Goal: Information Seeking & Learning: Learn about a topic

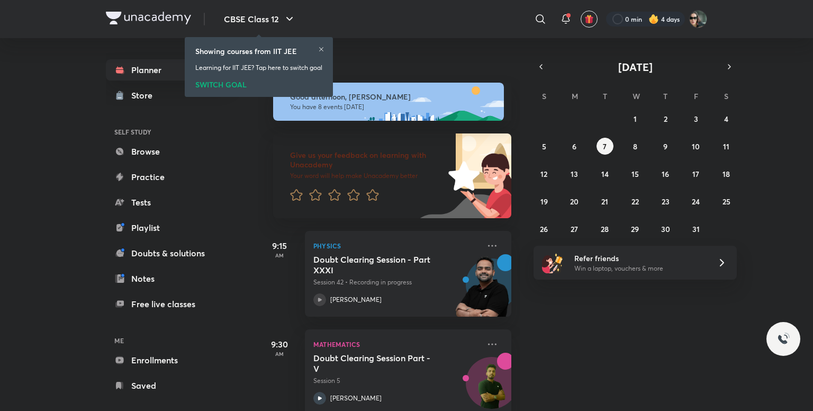
click at [323, 48] on icon at bounding box center [321, 49] width 4 height 4
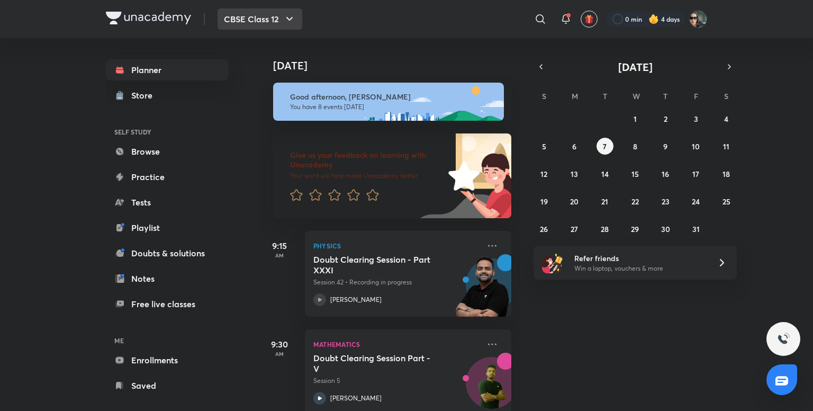
click at [275, 25] on button "CBSE Class 12" at bounding box center [260, 18] width 85 height 21
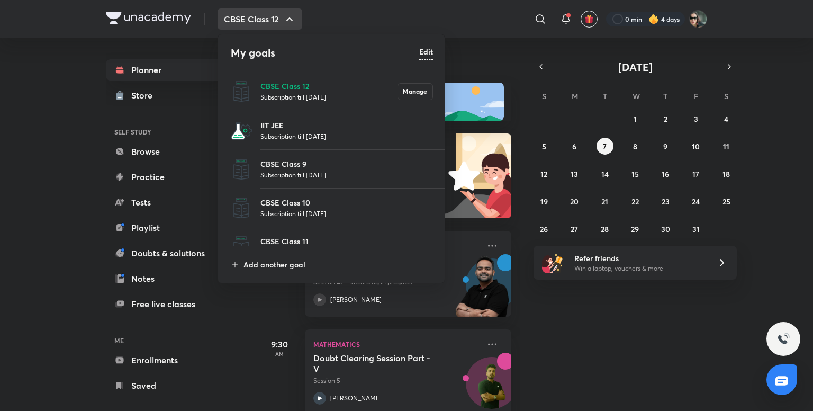
click at [296, 128] on p "IIT JEE" at bounding box center [346, 125] width 173 height 11
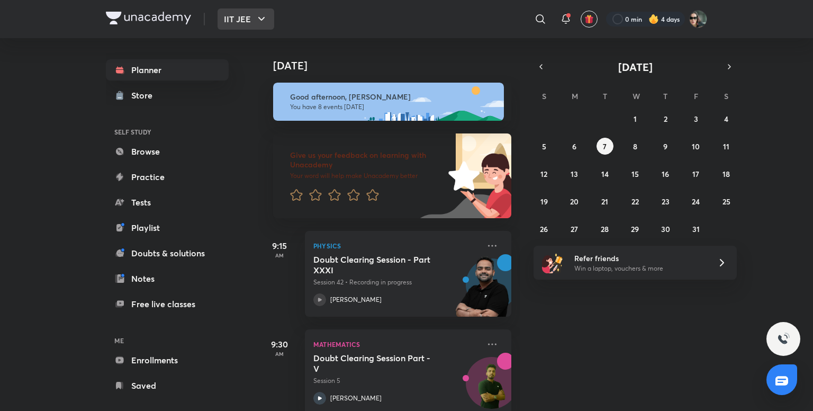
click at [248, 13] on button "IIT JEE" at bounding box center [246, 18] width 57 height 21
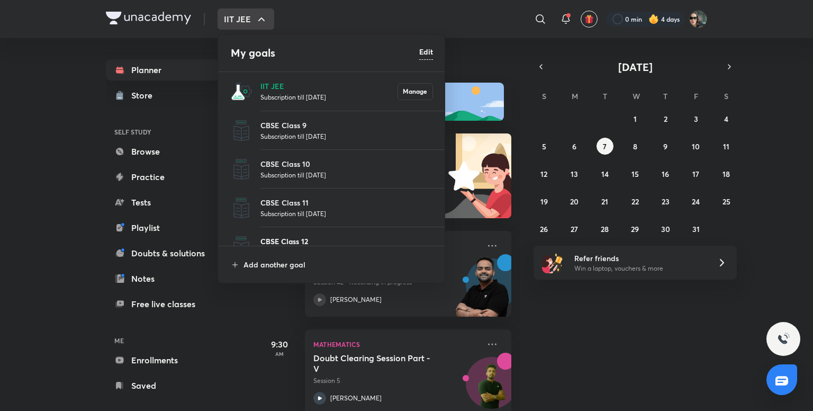
click at [321, 237] on p "CBSE Class 12" at bounding box center [346, 241] width 173 height 11
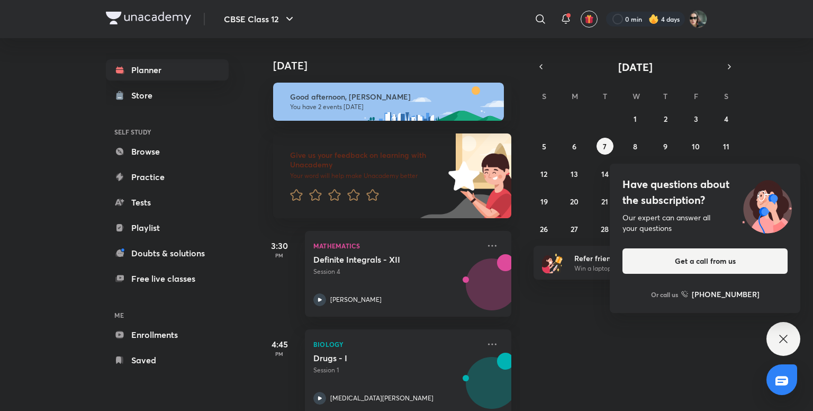
scroll to position [21, 0]
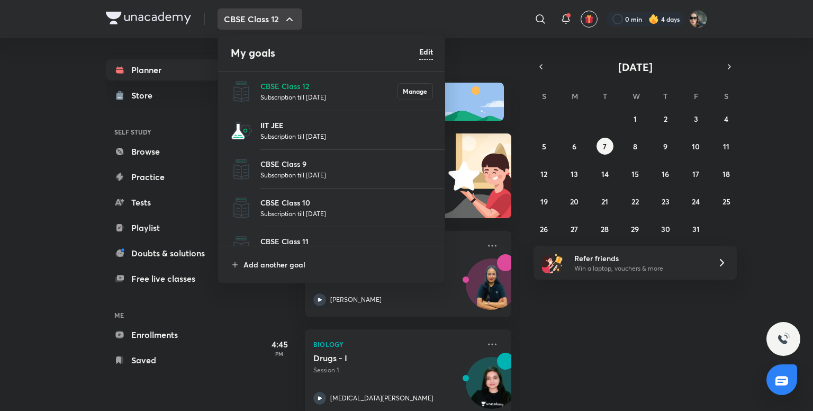
click at [307, 125] on p "IIT JEE" at bounding box center [346, 125] width 173 height 11
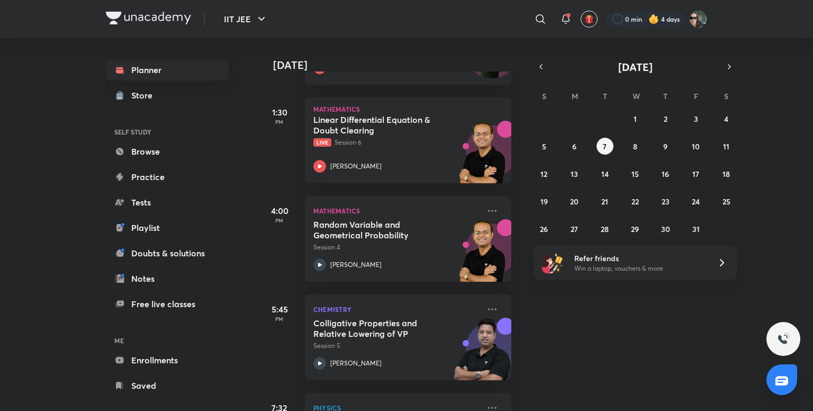
scroll to position [611, 0]
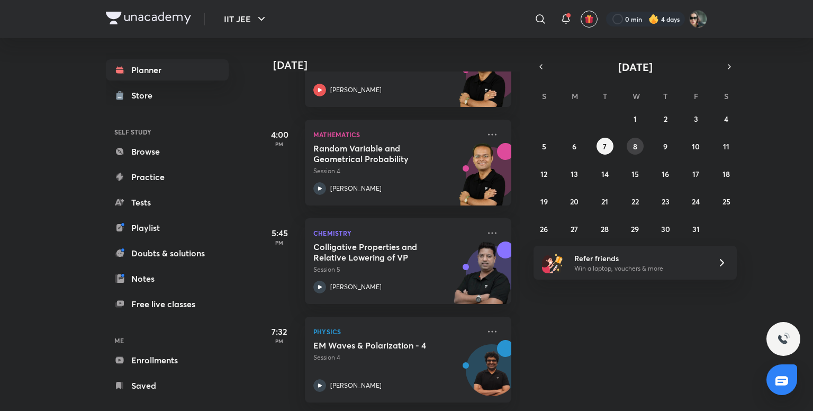
click at [629, 148] on button "8" at bounding box center [635, 146] width 17 height 17
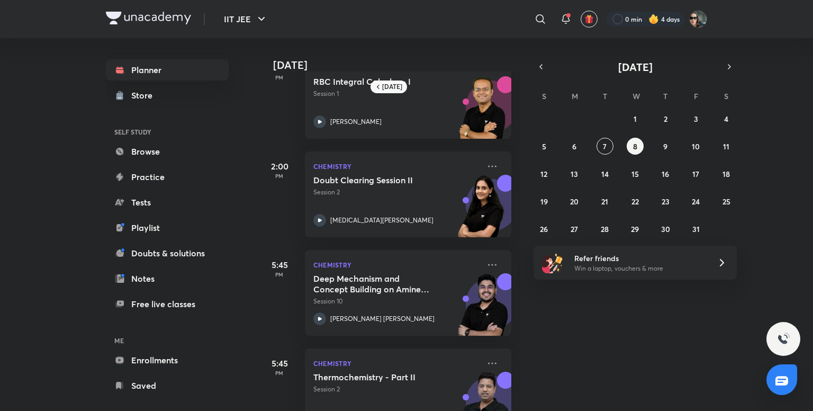
scroll to position [564, 0]
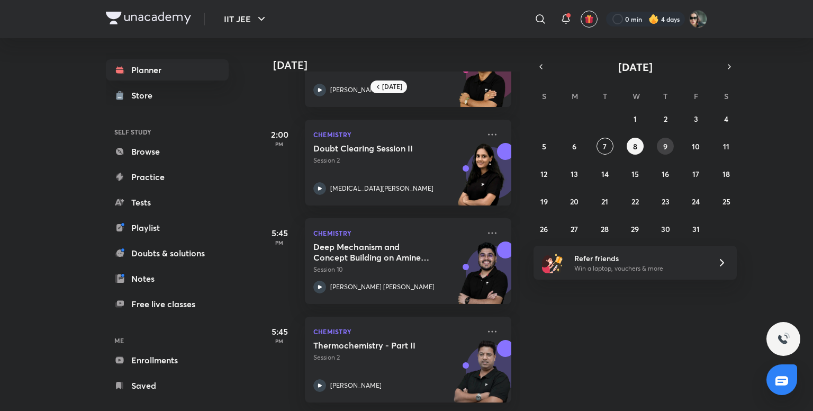
click at [665, 144] on abbr "9" at bounding box center [665, 146] width 4 height 10
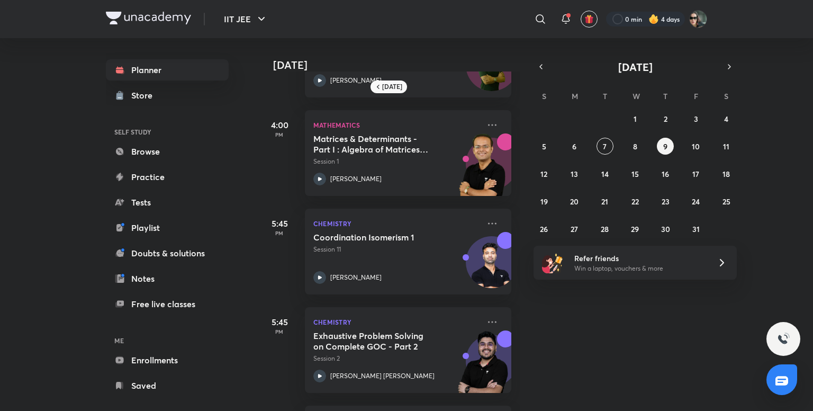
scroll to position [465, 0]
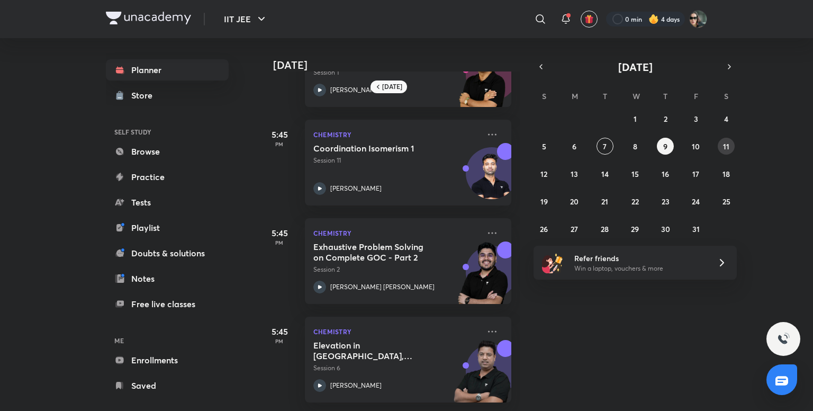
click at [733, 149] on button "11" at bounding box center [726, 146] width 17 height 17
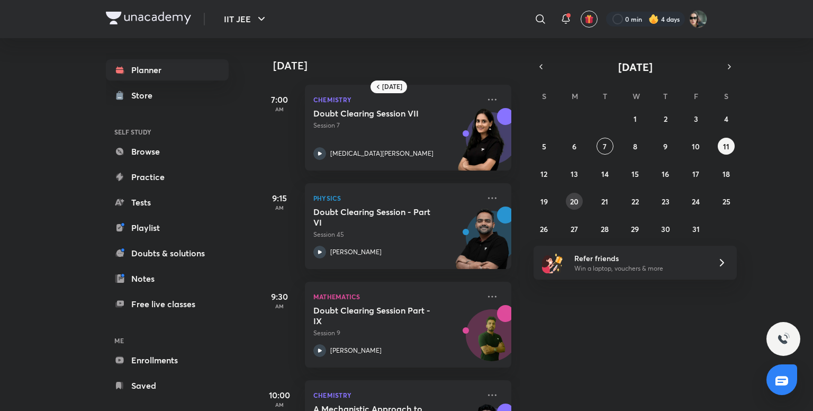
click at [573, 197] on abbr "20" at bounding box center [574, 201] width 8 height 10
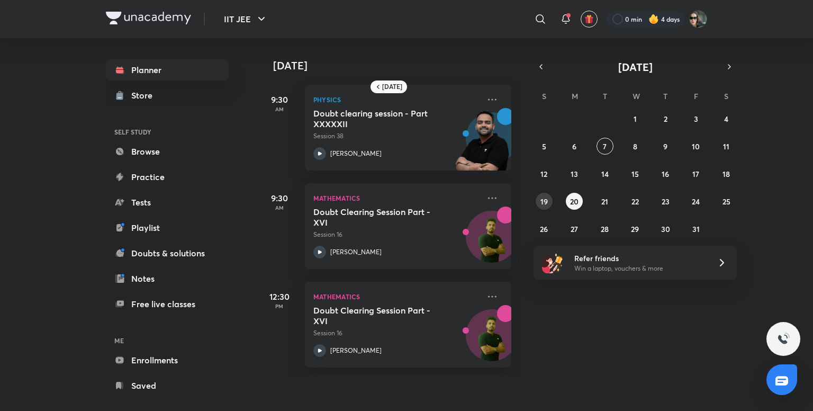
click at [537, 197] on button "19" at bounding box center [544, 201] width 17 height 17
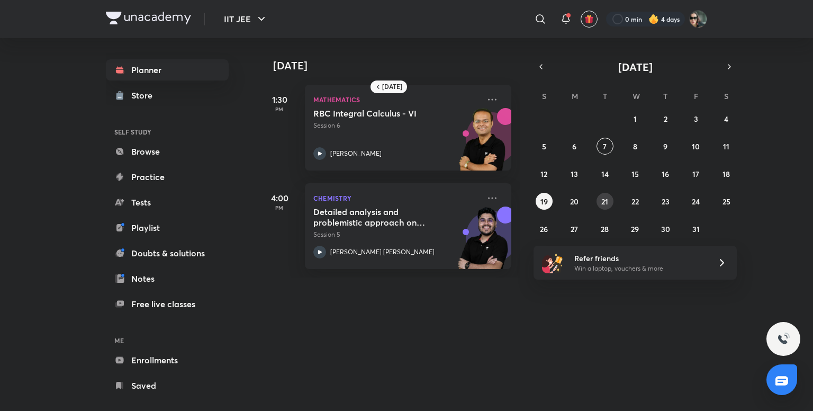
click at [608, 201] on button "21" at bounding box center [605, 201] width 17 height 17
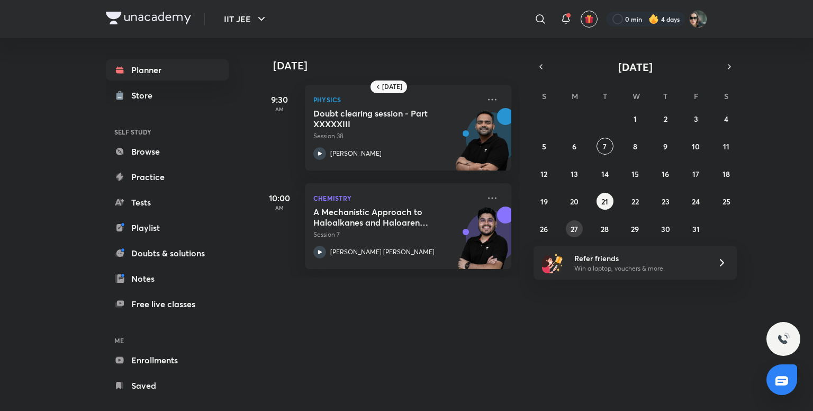
click at [573, 229] on abbr "27" at bounding box center [574, 229] width 7 height 10
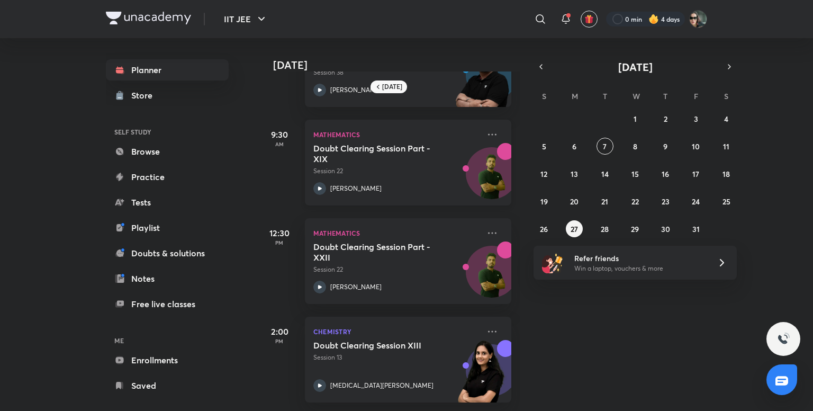
scroll to position [0, 0]
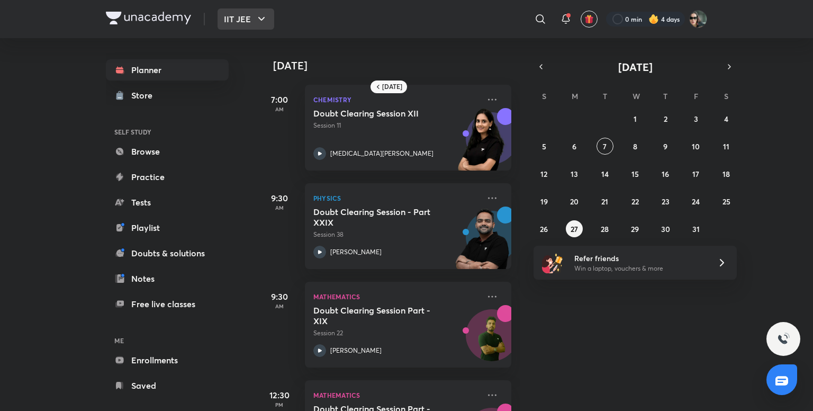
click at [234, 24] on button "IIT JEE" at bounding box center [246, 18] width 57 height 21
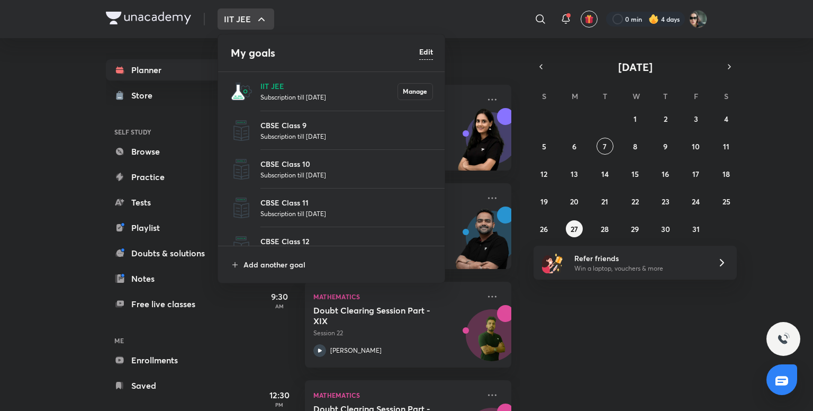
click at [332, 232] on li "CBSE Class 12 Subscription till [DATE]" at bounding box center [332, 246] width 228 height 39
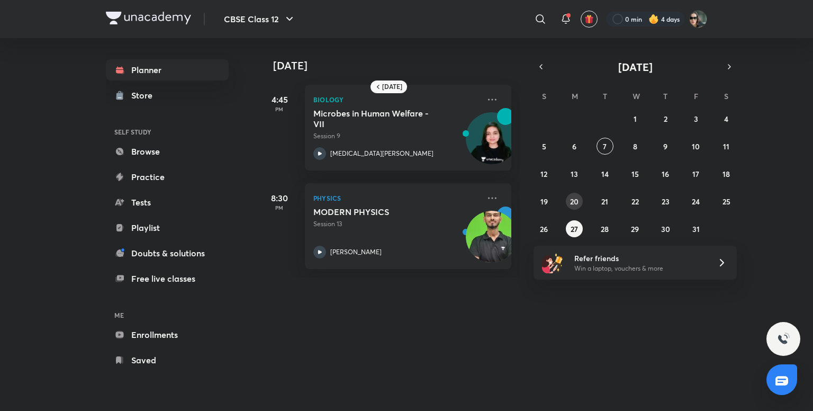
click at [577, 199] on abbr "20" at bounding box center [574, 201] width 8 height 10
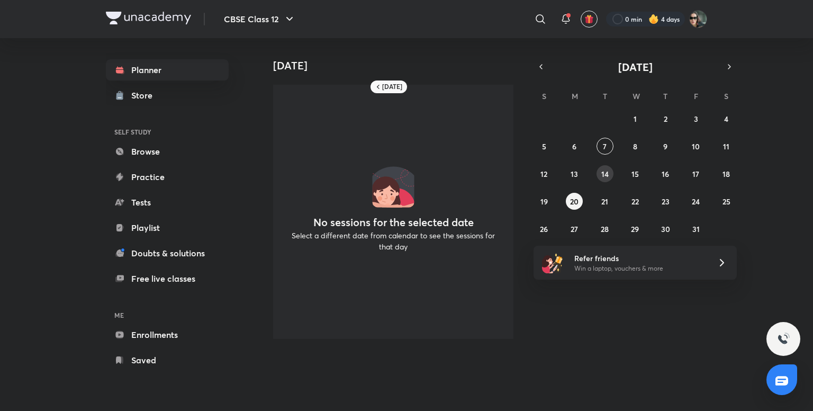
click at [607, 168] on button "14" at bounding box center [605, 173] width 17 height 17
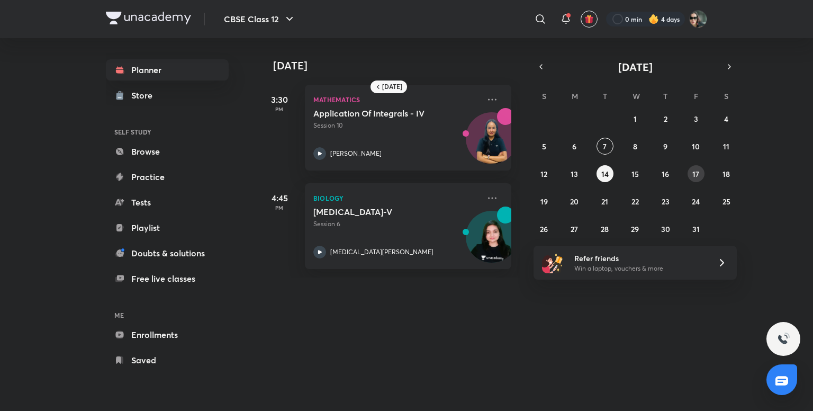
click at [695, 173] on abbr "17" at bounding box center [695, 174] width 7 height 10
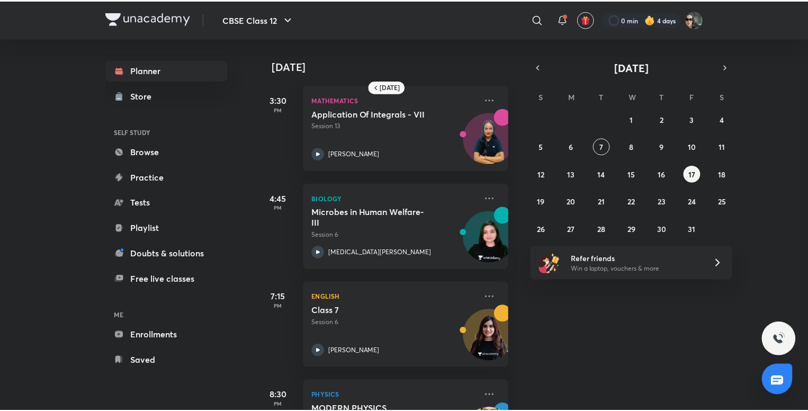
scroll to position [71, 0]
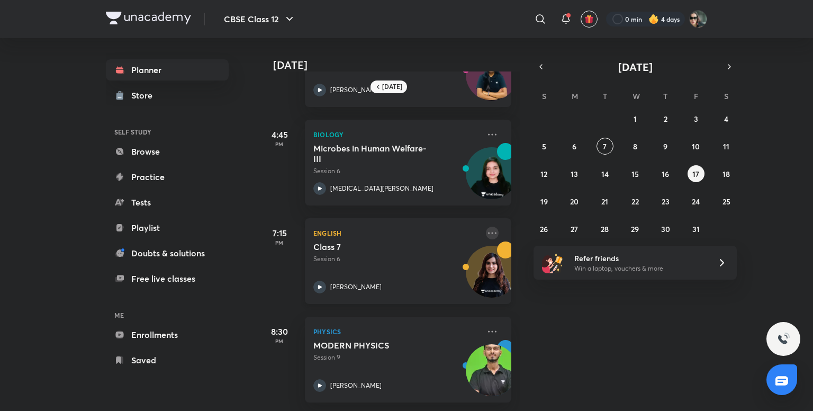
click at [486, 227] on icon at bounding box center [492, 233] width 13 height 13
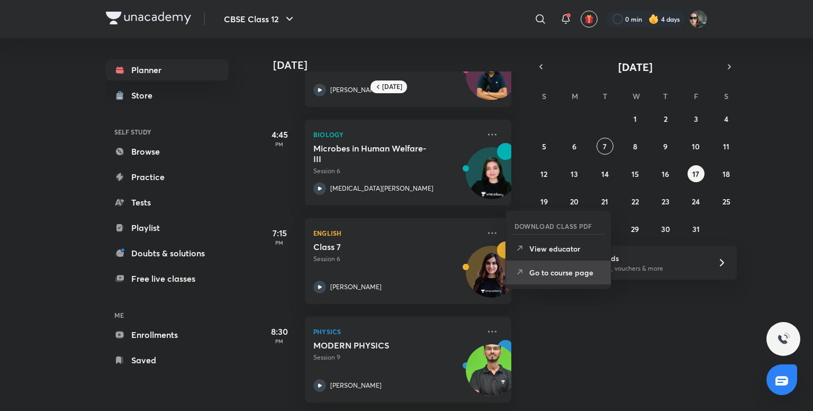
click at [544, 278] on li "Go to course page" at bounding box center [558, 272] width 105 height 24
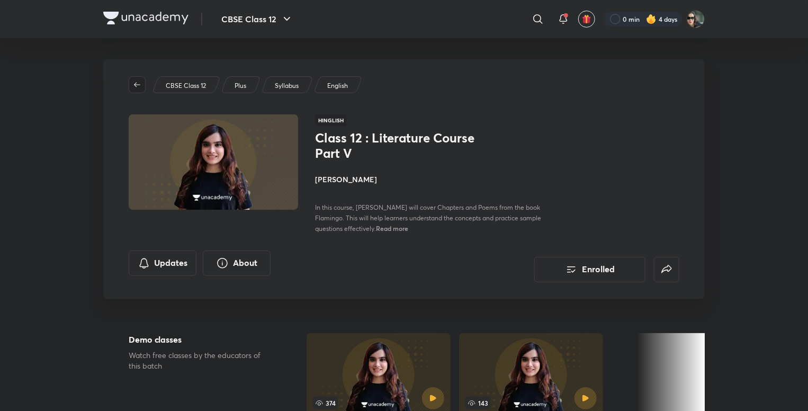
click at [134, 87] on icon "button" at bounding box center [137, 84] width 8 height 8
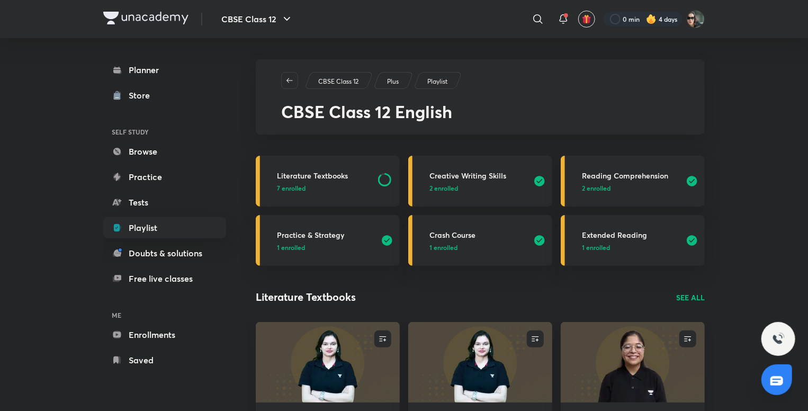
click at [143, 11] on div "CBSE Class 12 ​ 0 min 4 days" at bounding box center [403, 19] width 601 height 38
click at [146, 23] on img at bounding box center [145, 18] width 85 height 13
